Goal: Find specific page/section: Find specific page/section

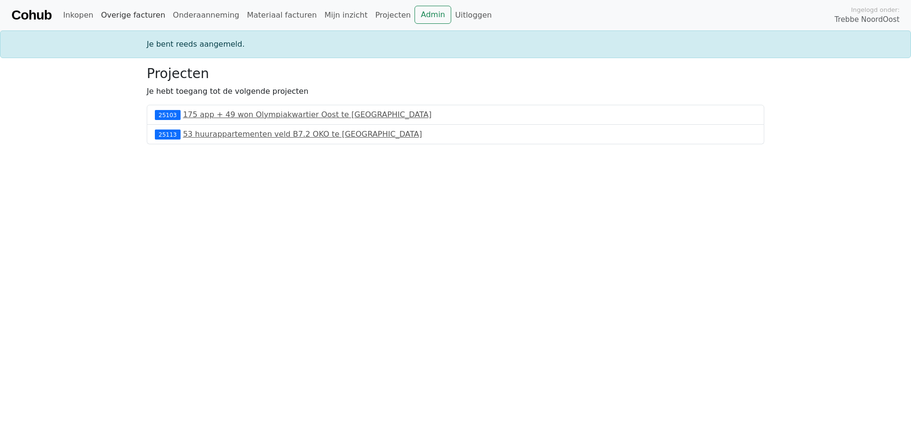
click at [124, 18] on link "Overige facturen" at bounding box center [133, 15] width 72 height 19
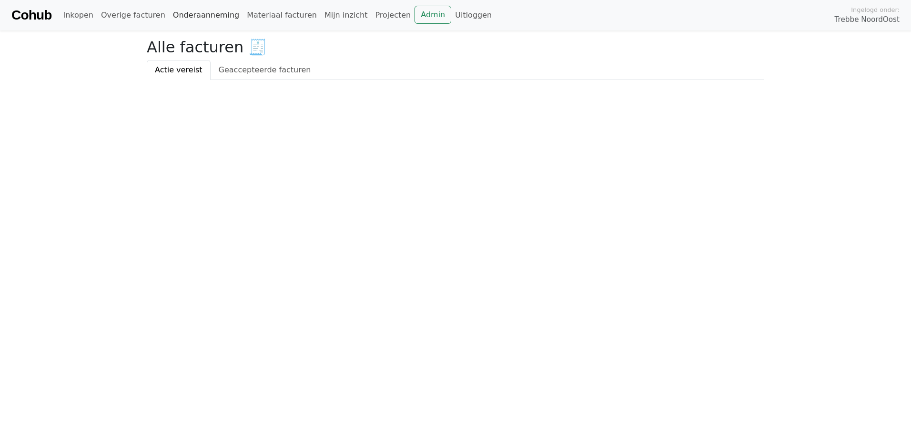
click at [177, 18] on link "Onderaanneming" at bounding box center [206, 15] width 74 height 19
